Goal: Transaction & Acquisition: Subscribe to service/newsletter

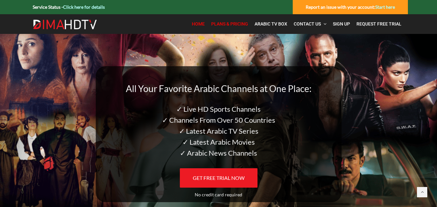
click at [235, 21] on link "Plans & Pricing" at bounding box center [229, 23] width 43 height 13
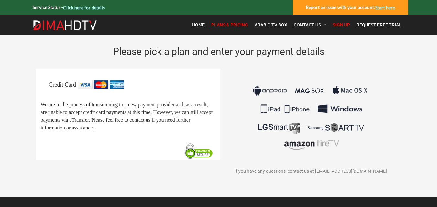
click at [217, 53] on span "Please pick a plan and enter your payment details" at bounding box center [218, 51] width 211 height 11
click at [184, 81] on p "Credit Card" at bounding box center [132, 84] width 167 height 9
click at [222, 25] on span "Plans & Pricing" at bounding box center [229, 24] width 37 height 5
click at [201, 22] on span "Home" at bounding box center [198, 24] width 13 height 5
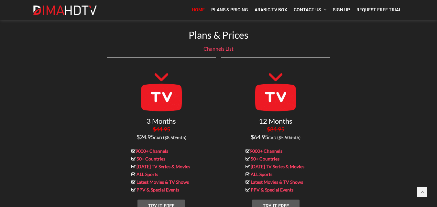
scroll to position [635, 0]
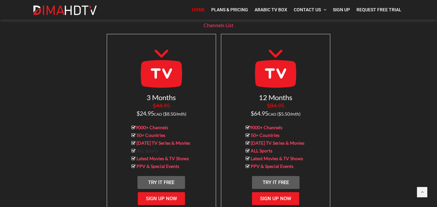
click at [153, 148] on link "ALL Sports" at bounding box center [147, 150] width 22 height 5
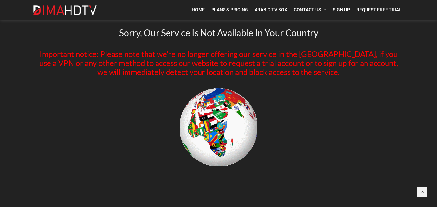
scroll to position [41, 0]
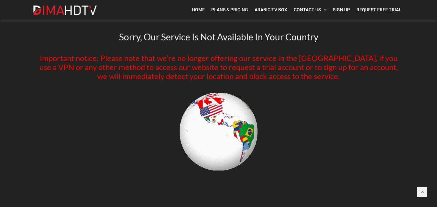
click at [435, 67] on section "Sorry, Our Service Is Not Available In Your Country Important notice: Please no…" at bounding box center [218, 101] width 437 height 216
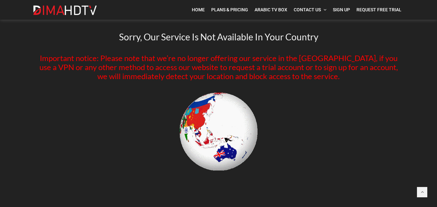
click at [435, 67] on section "Sorry, Our Service Is Not Available In Your Country Important notice: Please no…" at bounding box center [218, 101] width 437 height 216
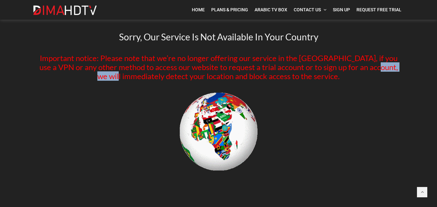
click at [435, 67] on section "Sorry, Our Service Is Not Available In Your Country Important notice: Please no…" at bounding box center [218, 101] width 437 height 216
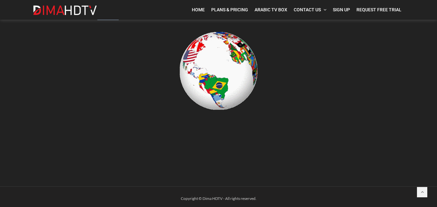
scroll to position [105, 0]
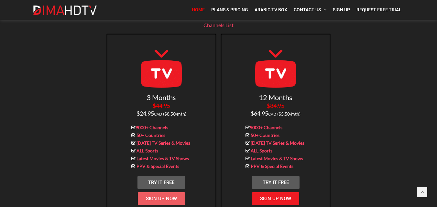
click at [156, 196] on span "Sign Up Now" at bounding box center [161, 199] width 31 height 6
